Goal: Information Seeking & Learning: Learn about a topic

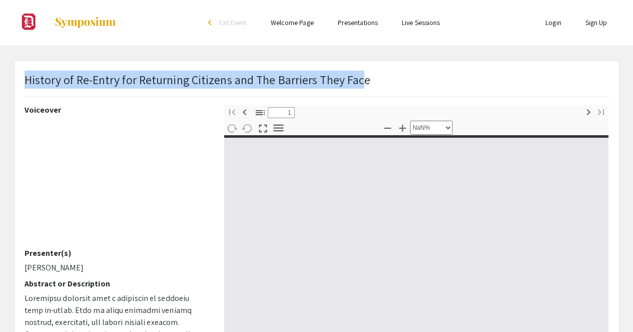
type input "0"
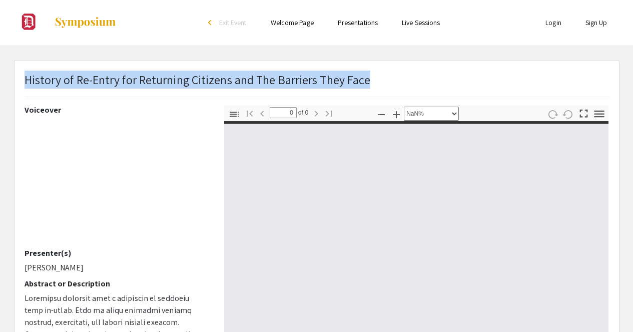
drag, startPoint x: 28, startPoint y: 82, endPoint x: 383, endPoint y: 89, distance: 355.5
click at [383, 89] on div "History of Re-Entry for Returning Citizens and The Barriers They Face" at bounding box center [317, 88] width 600 height 35
select select "auto"
type input "1"
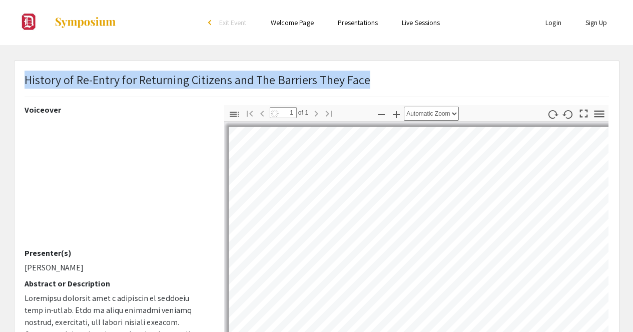
copy p "History of Re-Entry for Returning Citizens and The Barriers They Face"
click at [547, 120] on icon "button" at bounding box center [553, 115] width 12 height 12
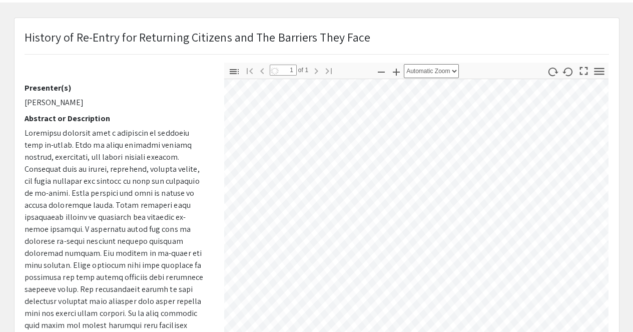
scroll to position [40, 0]
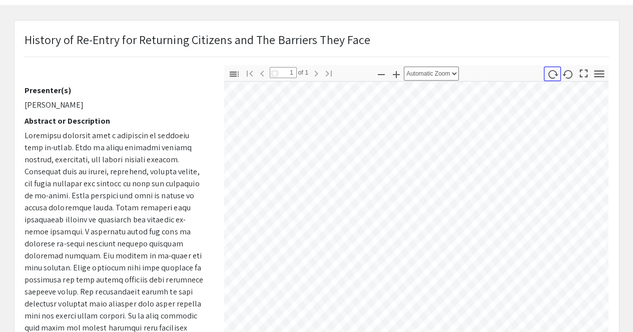
select select "auto"
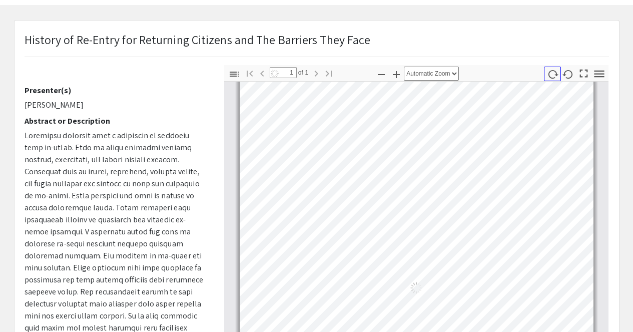
scroll to position [5, 0]
